Goal: Task Accomplishment & Management: Use online tool/utility

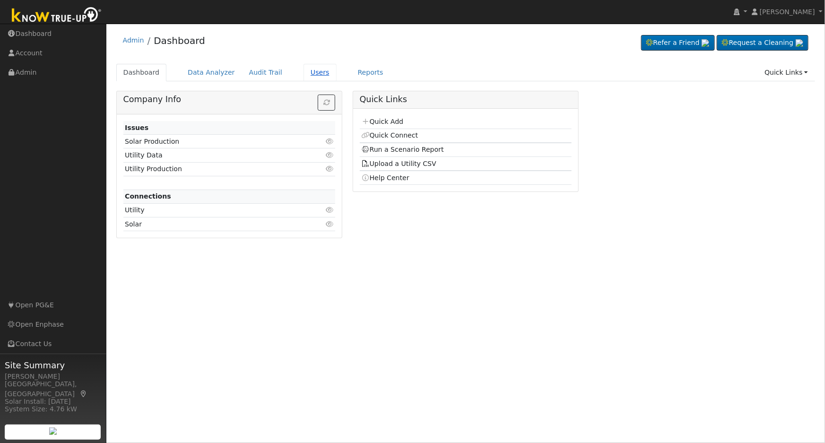
click at [308, 72] on link "Users" at bounding box center [319, 72] width 33 height 17
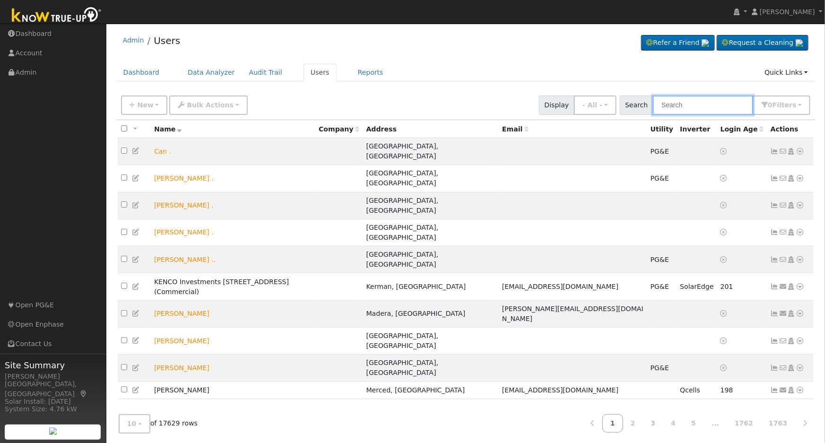
click at [706, 103] on input "text" at bounding box center [703, 104] width 100 height 19
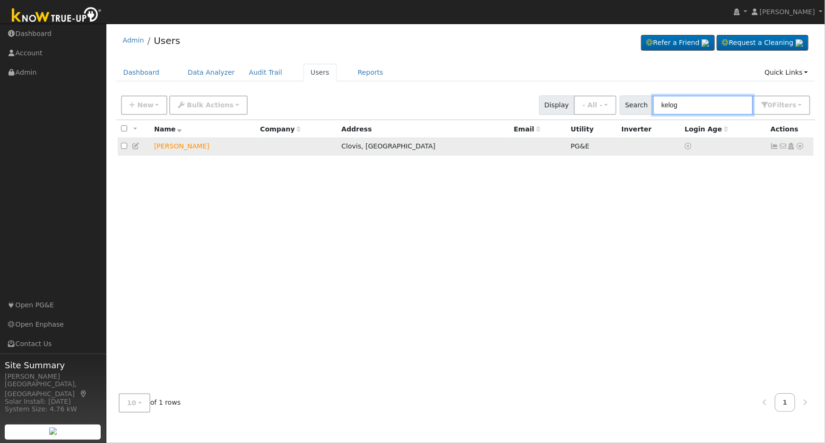
type input "kelog"
click at [138, 148] on icon at bounding box center [136, 146] width 9 height 7
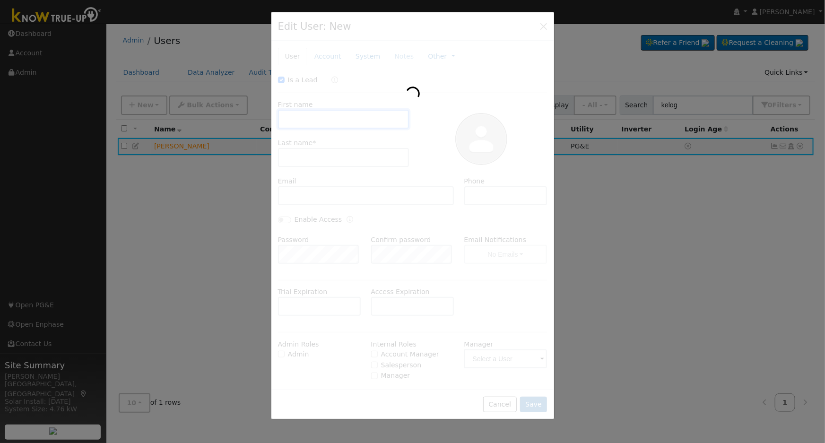
checkbox input "true"
type input "Ron"
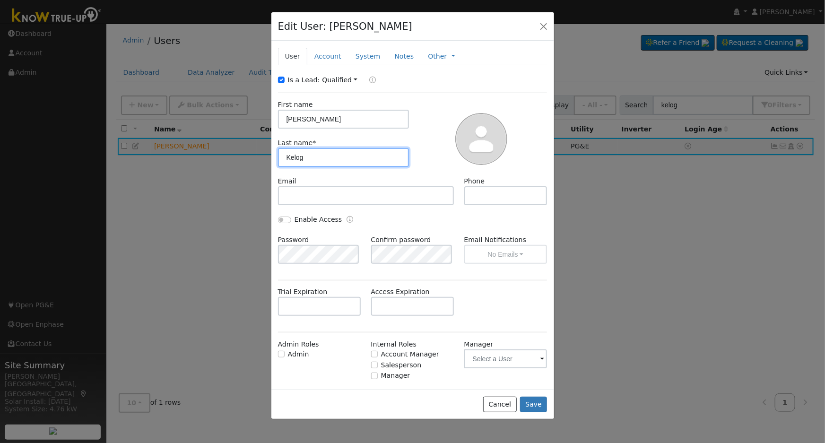
click at [312, 156] on input "Kelog" at bounding box center [343, 157] width 131 height 19
type input "Kelogg"
click at [539, 404] on button "Save" at bounding box center [533, 404] width 27 height 16
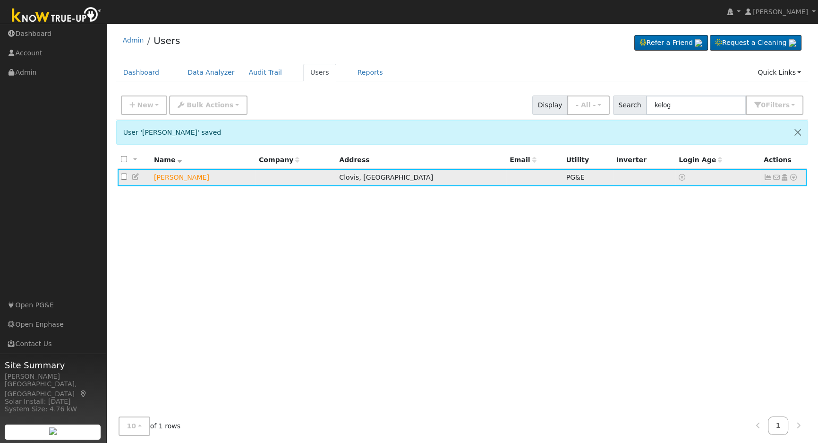
click at [794, 179] on icon at bounding box center [794, 177] width 9 height 7
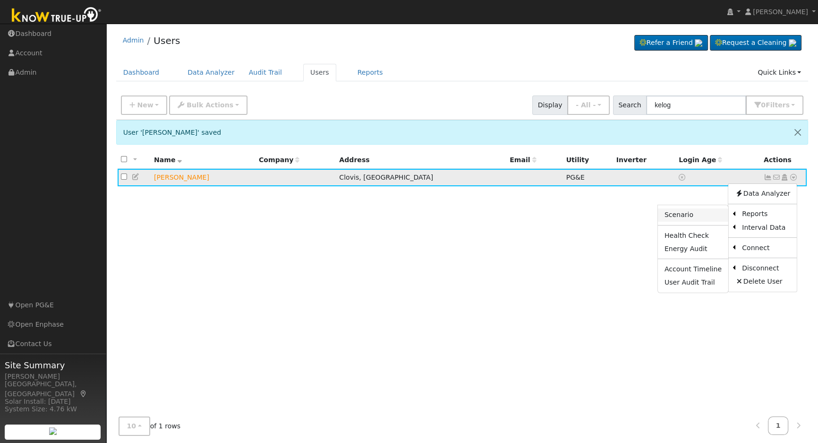
click at [703, 217] on link "Scenario" at bounding box center [693, 214] width 70 height 13
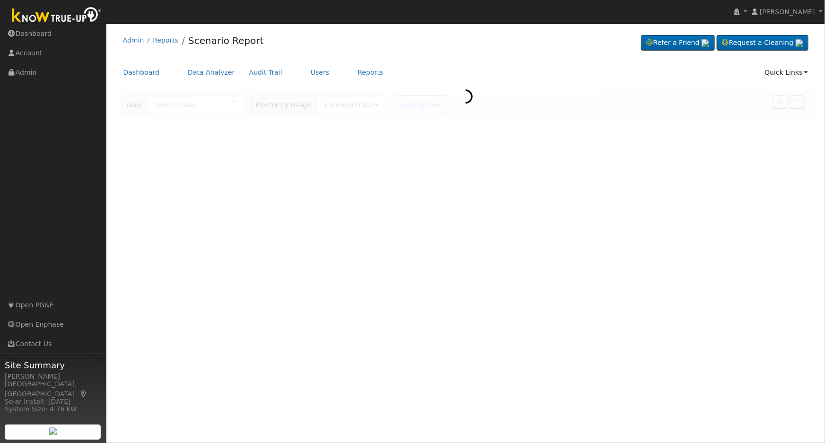
type input "[PERSON_NAME]"
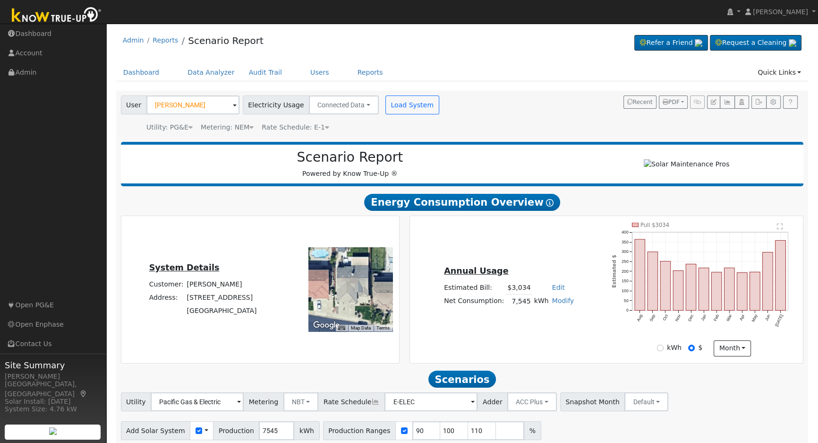
drag, startPoint x: 374, startPoint y: 284, endPoint x: 355, endPoint y: 298, distance: 23.3
click at [357, 299] on div at bounding box center [351, 289] width 84 height 84
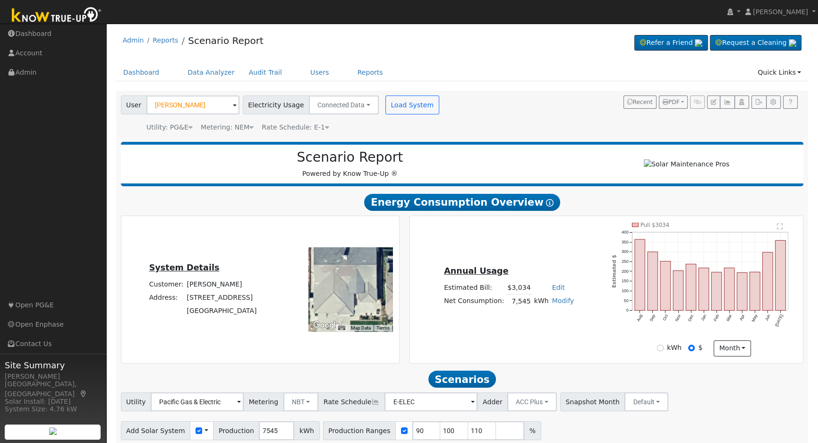
drag, startPoint x: 348, startPoint y: 295, endPoint x: 355, endPoint y: 300, distance: 8.5
click at [355, 300] on div at bounding box center [351, 289] width 84 height 84
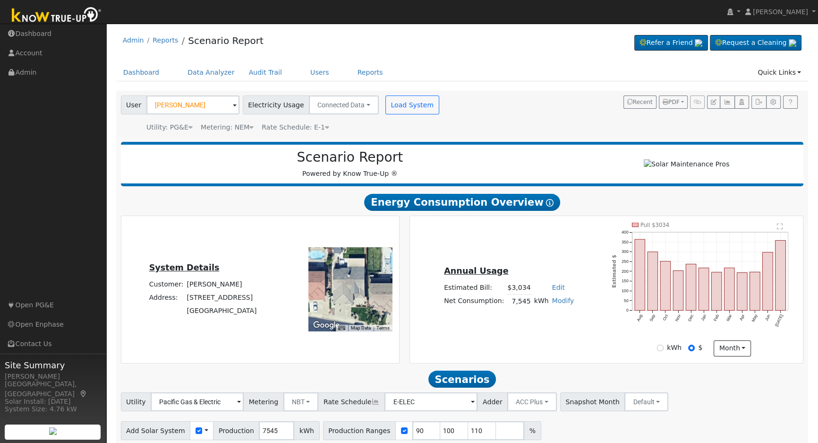
click at [351, 286] on div at bounding box center [351, 289] width 84 height 84
click at [573, 248] on div "Annual Usage Estimated Bill: $3,034 Edit Estimated Bill $ Annual Net Consumptio…" at bounding box center [607, 290] width 390 height 134
drag, startPoint x: 222, startPoint y: 289, endPoint x: 183, endPoint y: 292, distance: 38.9
click at [185, 291] on td "[PERSON_NAME]" at bounding box center [221, 284] width 73 height 13
copy td "[PERSON_NAME]"
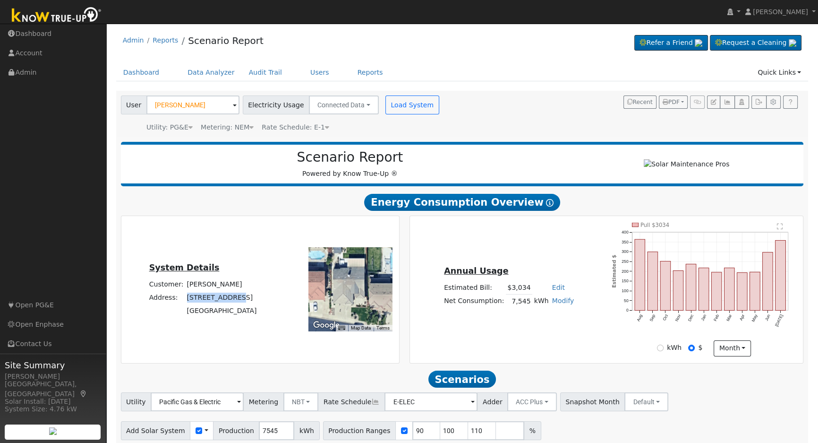
drag, startPoint x: 233, startPoint y: 301, endPoint x: 177, endPoint y: 301, distance: 55.3
click at [177, 301] on tr "Address: [STREET_ADDRESS]" at bounding box center [202, 297] width 111 height 13
copy tr "2689 [GEOGRAPHIC_DATA]"
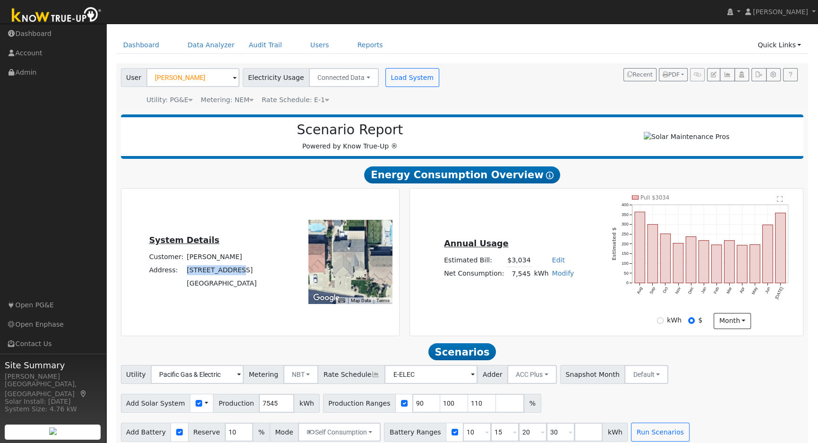
scroll to position [39, 0]
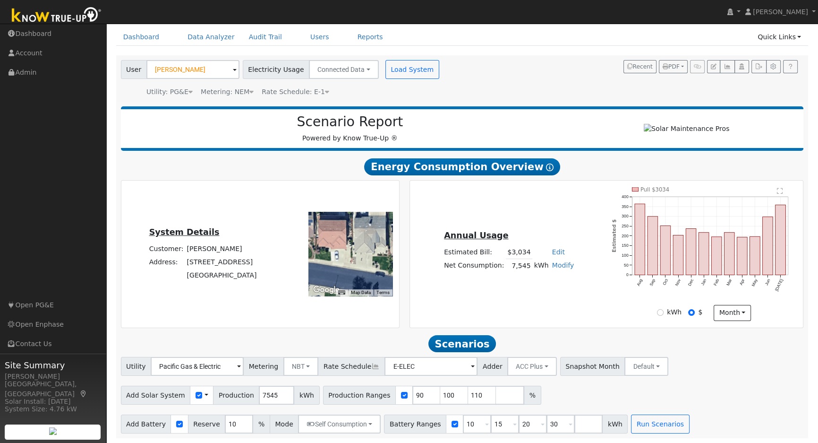
click at [500, 116] on h2 "Scenario Report" at bounding box center [349, 122] width 439 height 16
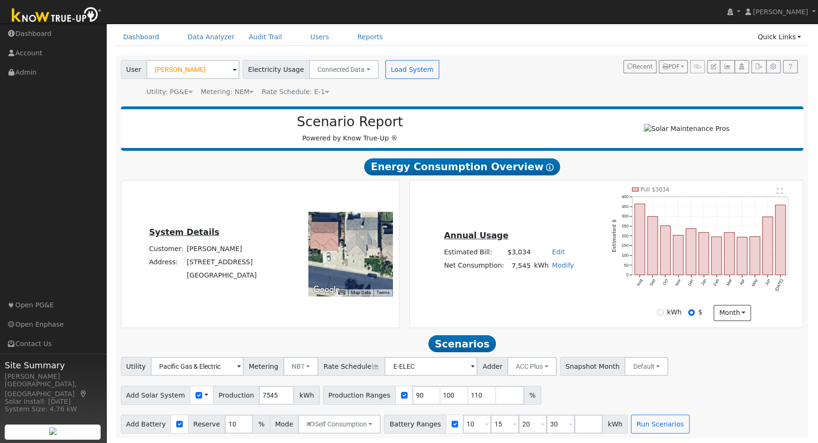
drag, startPoint x: 369, startPoint y: 244, endPoint x: 359, endPoint y: 246, distance: 10.1
click at [359, 246] on div at bounding box center [351, 254] width 84 height 84
click at [413, 398] on input "90" at bounding box center [427, 395] width 28 height 19
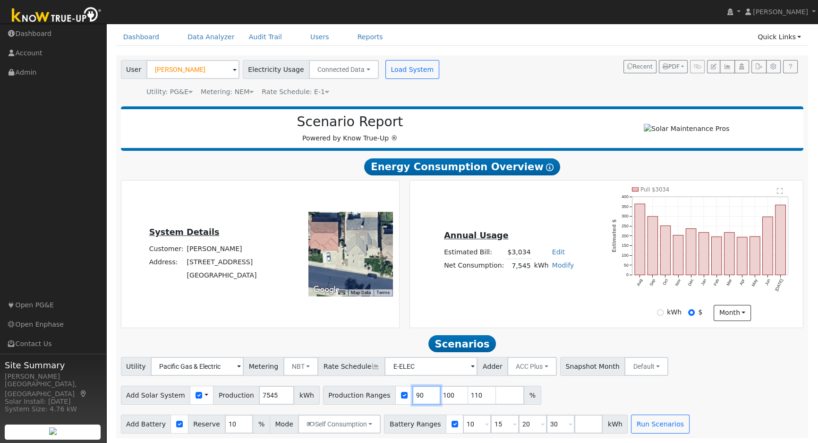
click at [413, 398] on input "90" at bounding box center [427, 395] width 28 height 19
type input "100"
type input "110"
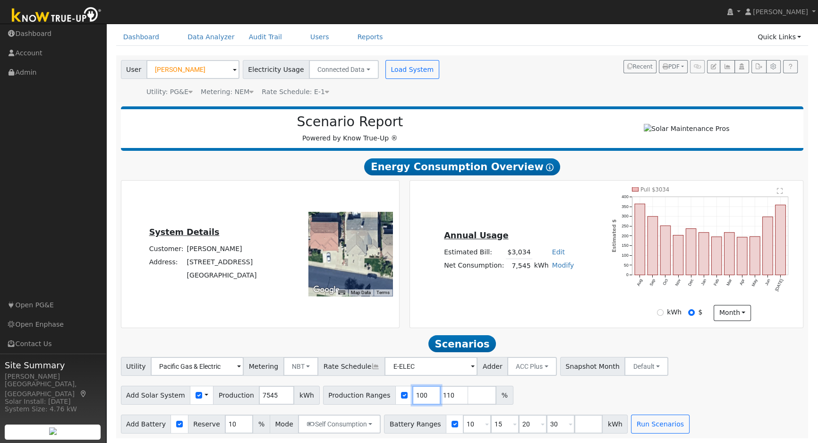
click at [413, 398] on input "100" at bounding box center [427, 395] width 28 height 19
type input "110"
click at [413, 398] on input "110" at bounding box center [427, 395] width 28 height 19
click at [413, 398] on input "number" at bounding box center [427, 395] width 28 height 19
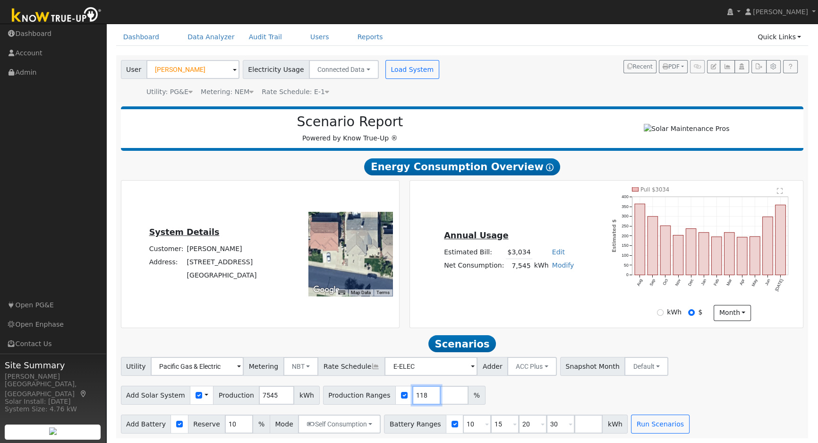
type input "118"
click at [491, 421] on input "15" at bounding box center [505, 423] width 28 height 19
click at [491, 421] on input "1" at bounding box center [505, 423] width 28 height 19
type input "20"
type input "30"
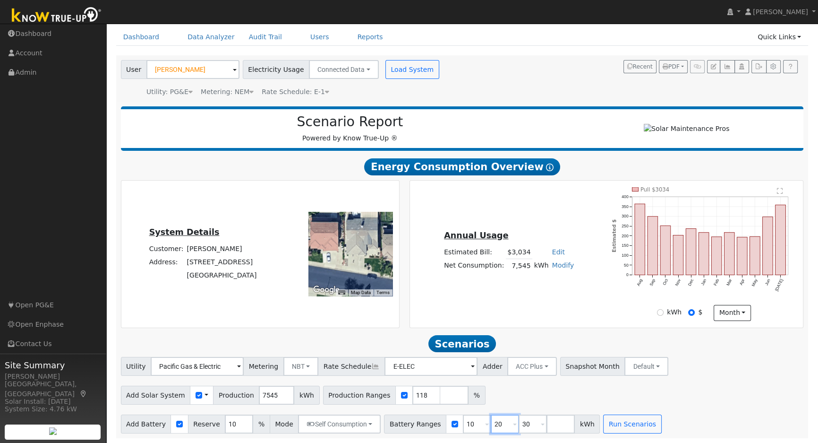
click at [491, 421] on input "2" at bounding box center [505, 423] width 28 height 19
type input "30"
click at [491, 421] on input "30" at bounding box center [505, 423] width 28 height 19
type input "13.5"
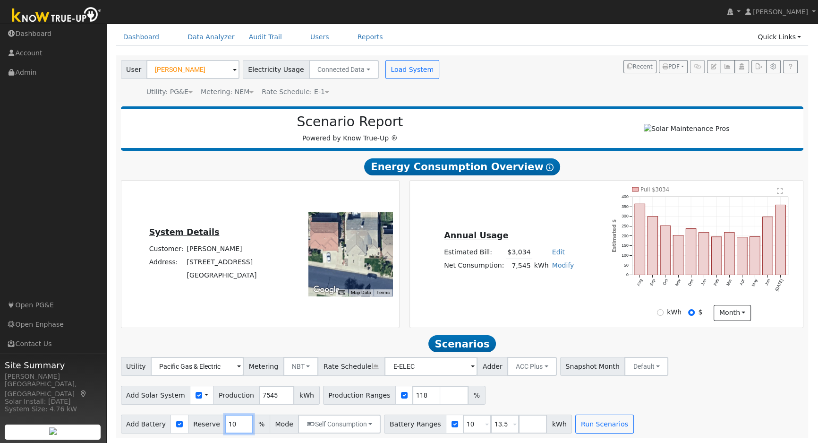
click at [226, 418] on input "10" at bounding box center [239, 423] width 28 height 19
type input "20"
click at [576, 420] on button "Run Scenarios" at bounding box center [605, 423] width 58 height 19
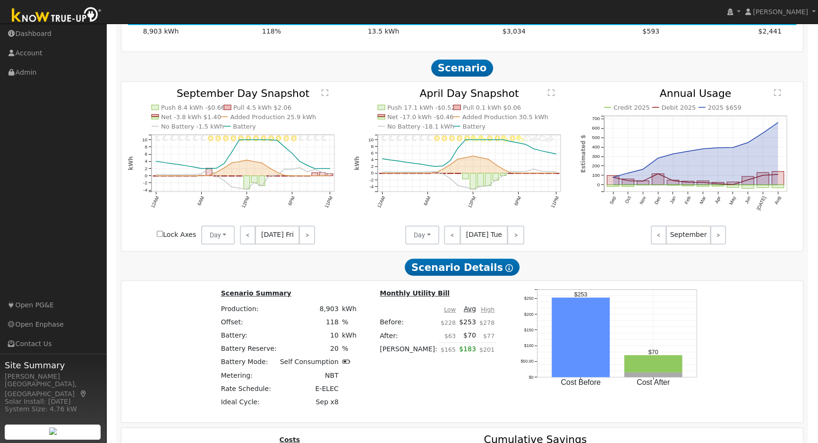
scroll to position [431, 0]
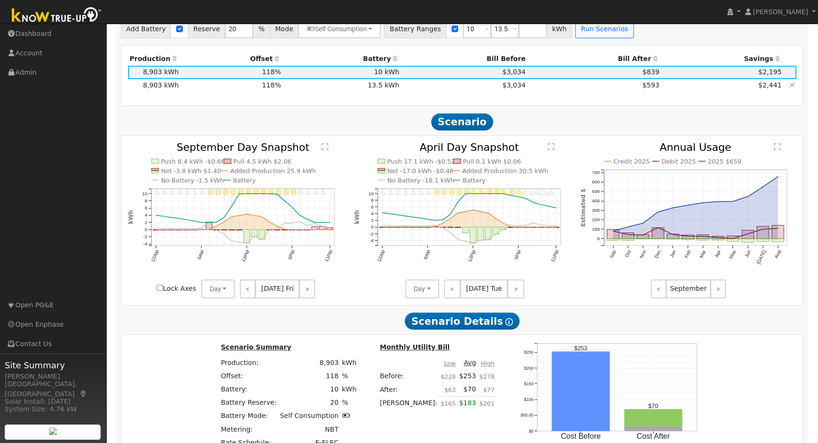
click at [385, 88] on td "13.5 kWh" at bounding box center [342, 85] width 118 height 13
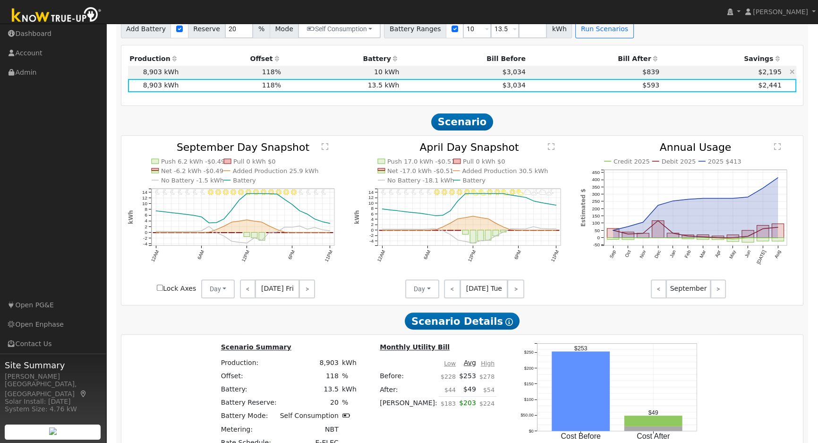
click at [390, 73] on td "10 kWh" at bounding box center [342, 72] width 118 height 13
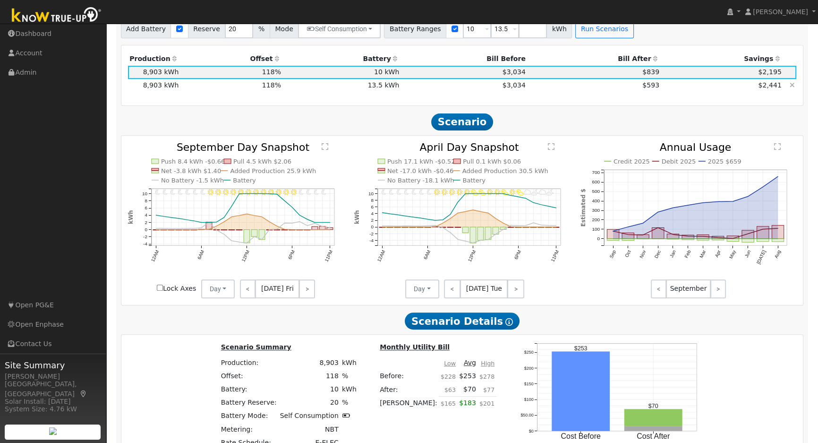
click at [385, 92] on td "13.5 kWh" at bounding box center [342, 85] width 118 height 13
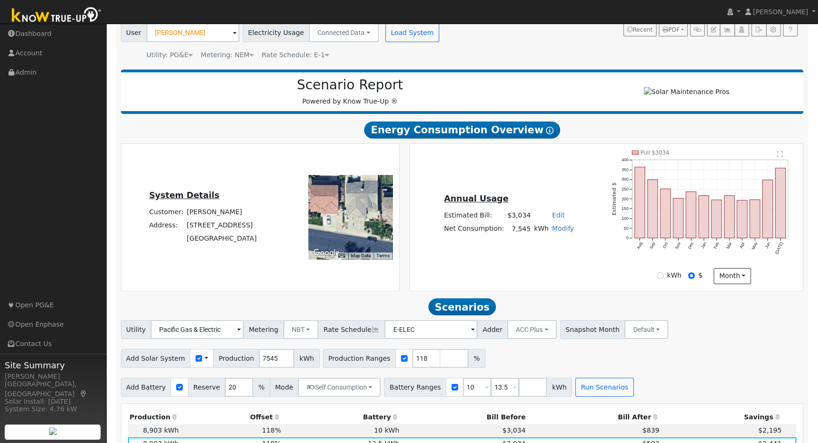
scroll to position [50, 0]
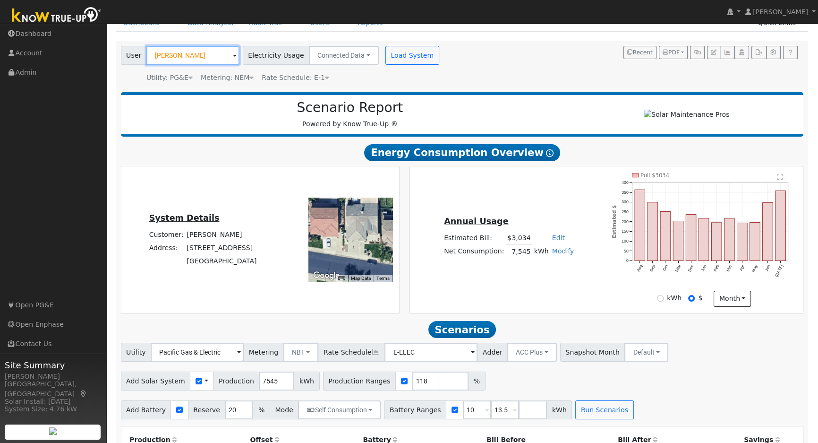
click at [190, 60] on input "[PERSON_NAME]" at bounding box center [192, 55] width 93 height 19
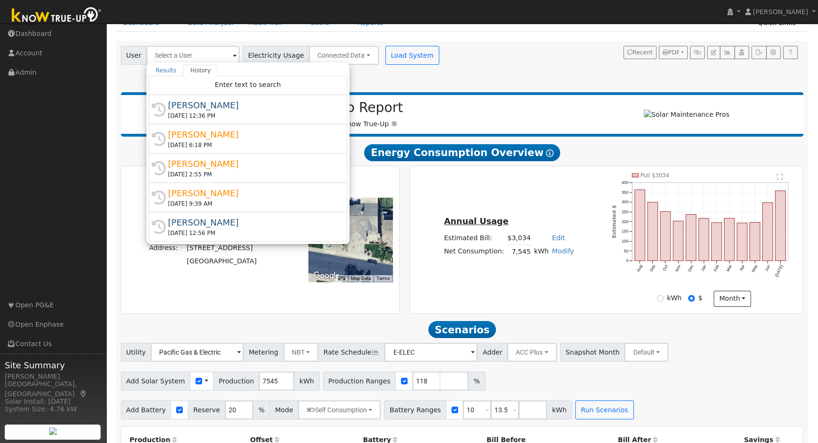
click at [530, 66] on div "User Results History "[PERSON_NAME]" not found Create new user "[PERSON_NAME]" …" at bounding box center [460, 63] width 683 height 40
type input "[PERSON_NAME]"
